Goal: Task Accomplishment & Management: Use online tool/utility

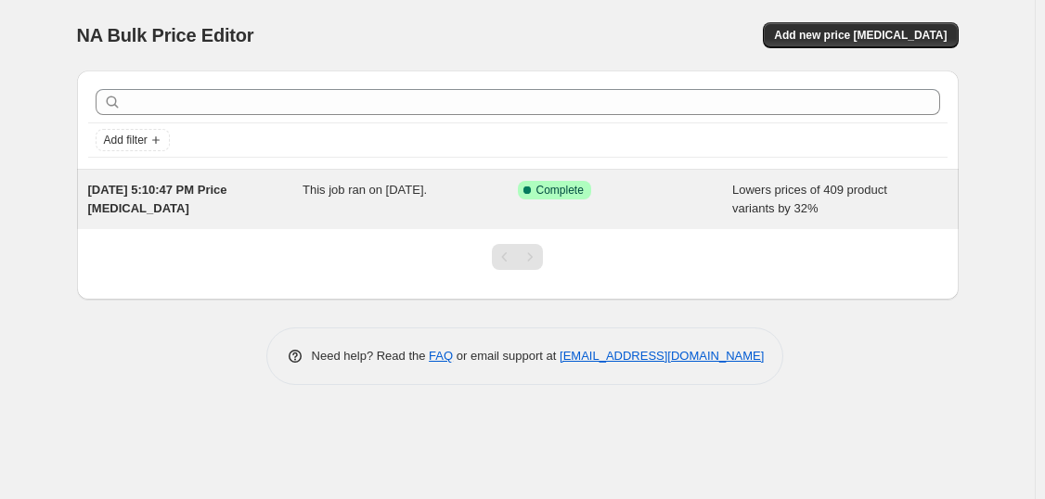
click at [671, 204] on div "Success Complete Complete" at bounding box center [625, 199] width 215 height 37
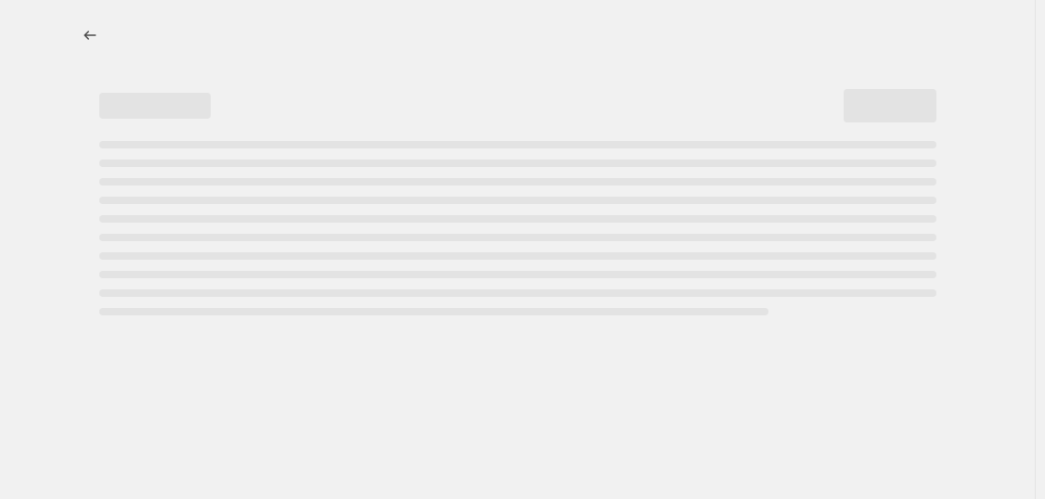
select select "percentage"
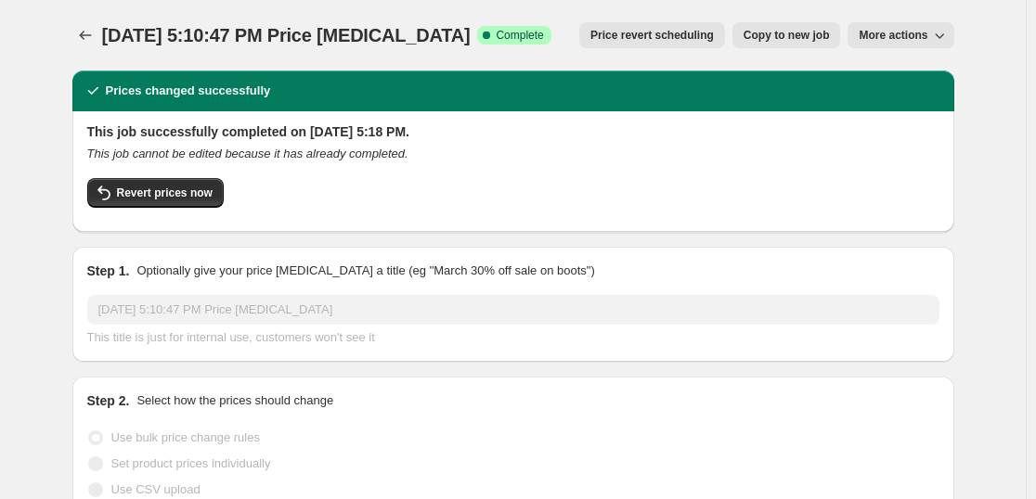
click at [813, 45] on button "Copy to new job" at bounding box center [786, 35] width 109 height 26
select select "percentage"
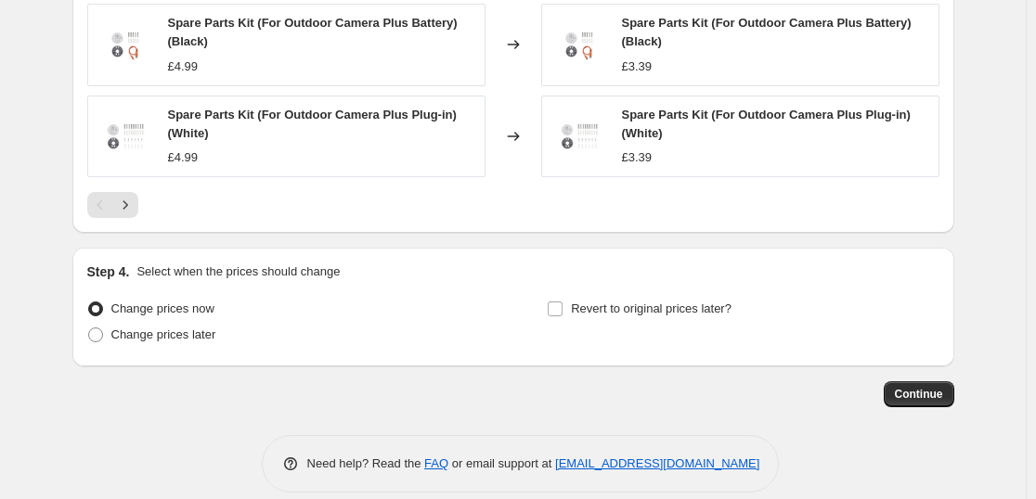
scroll to position [1655, 0]
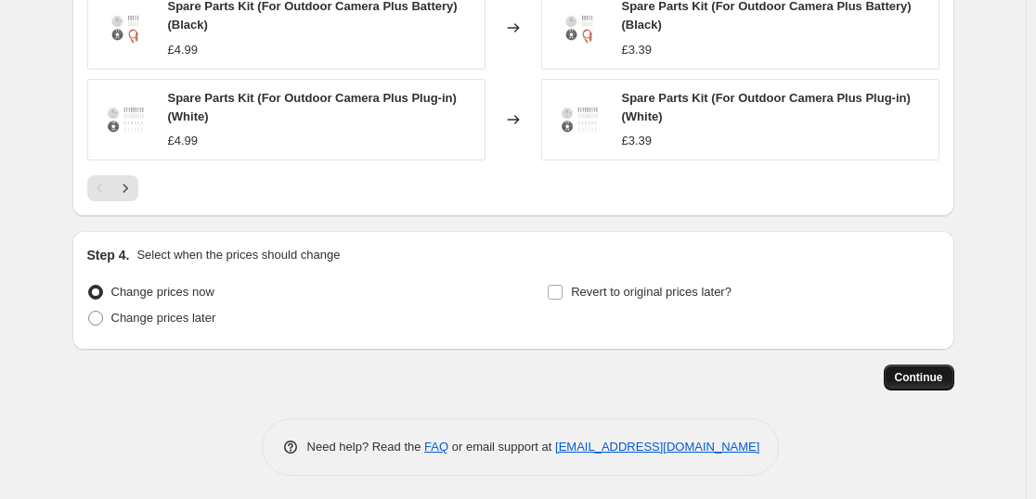
click at [897, 376] on button "Continue" at bounding box center [919, 378] width 71 height 26
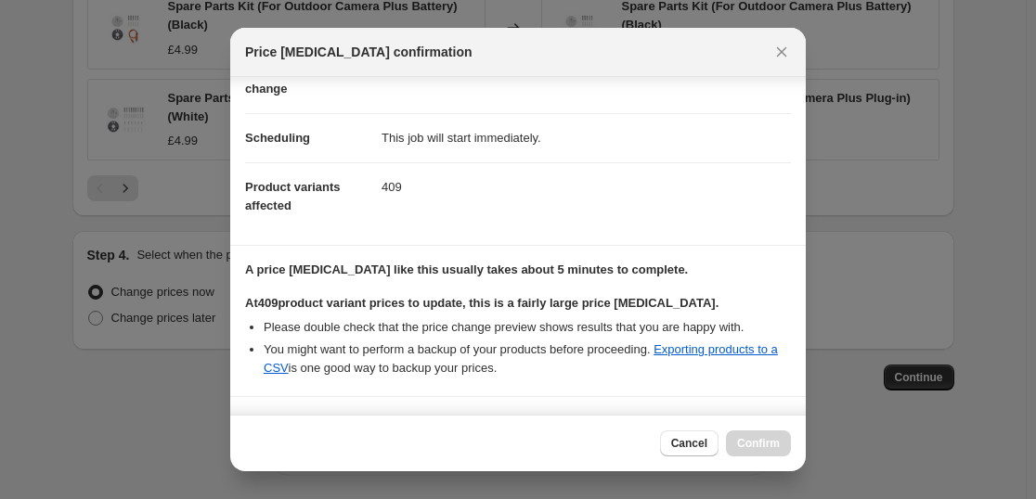
scroll to position [270, 0]
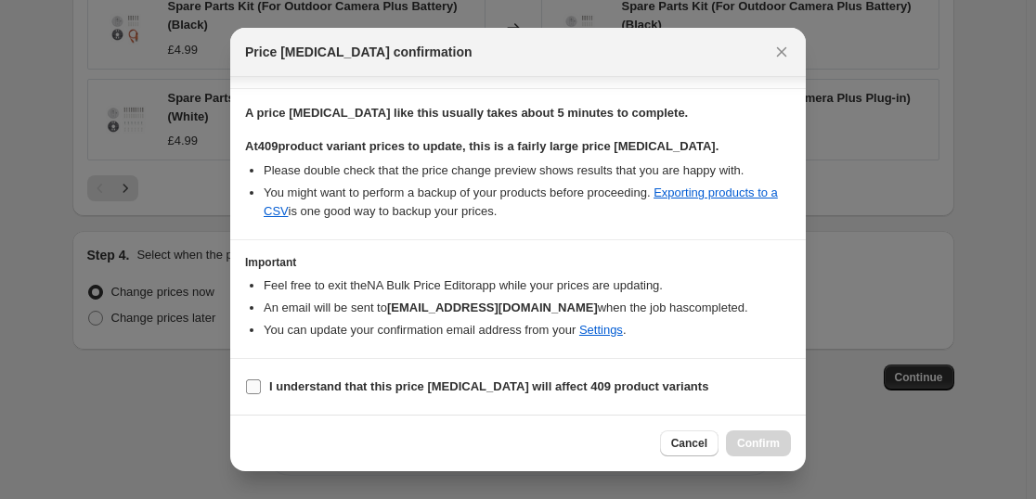
click at [313, 394] on span "I understand that this price change job will affect 409 product variants" at bounding box center [488, 387] width 439 height 19
click at [261, 394] on input "I understand that this price change job will affect 409 product variants" at bounding box center [253, 387] width 15 height 15
checkbox input "true"
click at [753, 435] on button "Confirm" at bounding box center [758, 444] width 65 height 26
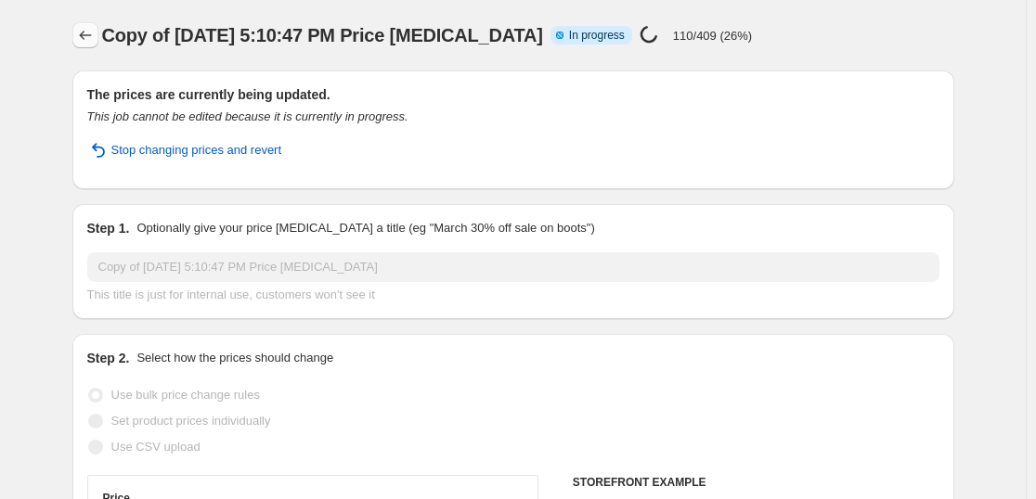
click at [93, 32] on icon "Price change jobs" at bounding box center [85, 35] width 19 height 19
